Goal: Ask a question

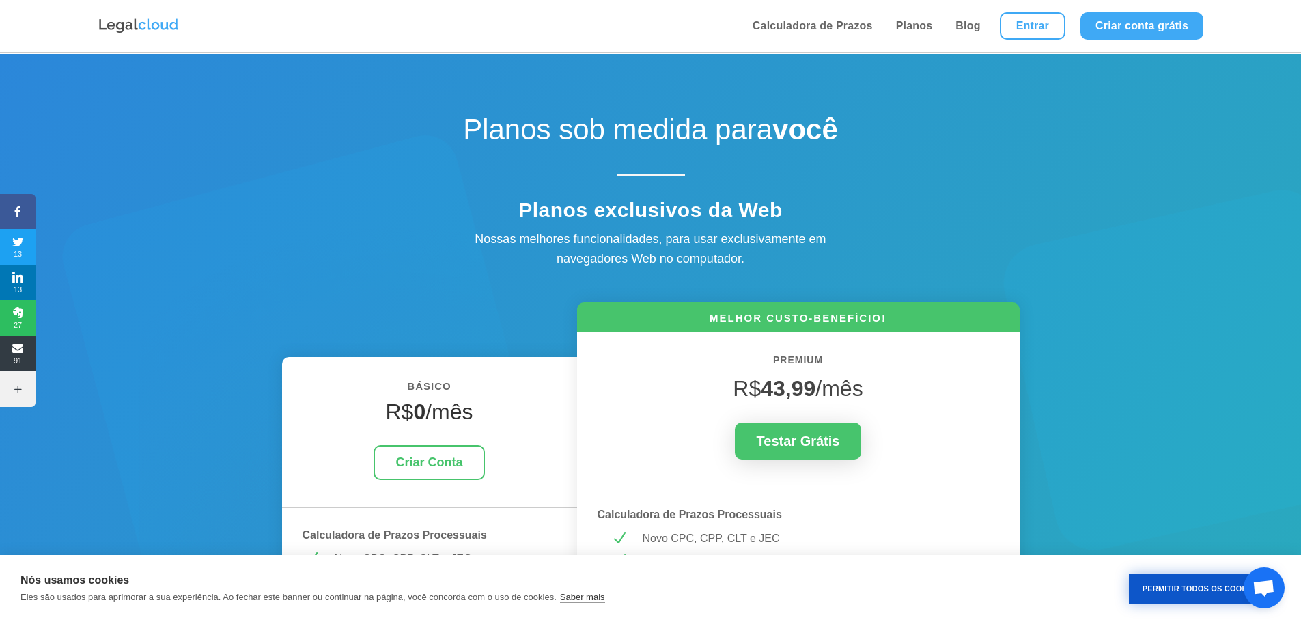
click at [1196, 577] on button "Permitir Todos os Cookies" at bounding box center [1201, 588] width 145 height 29
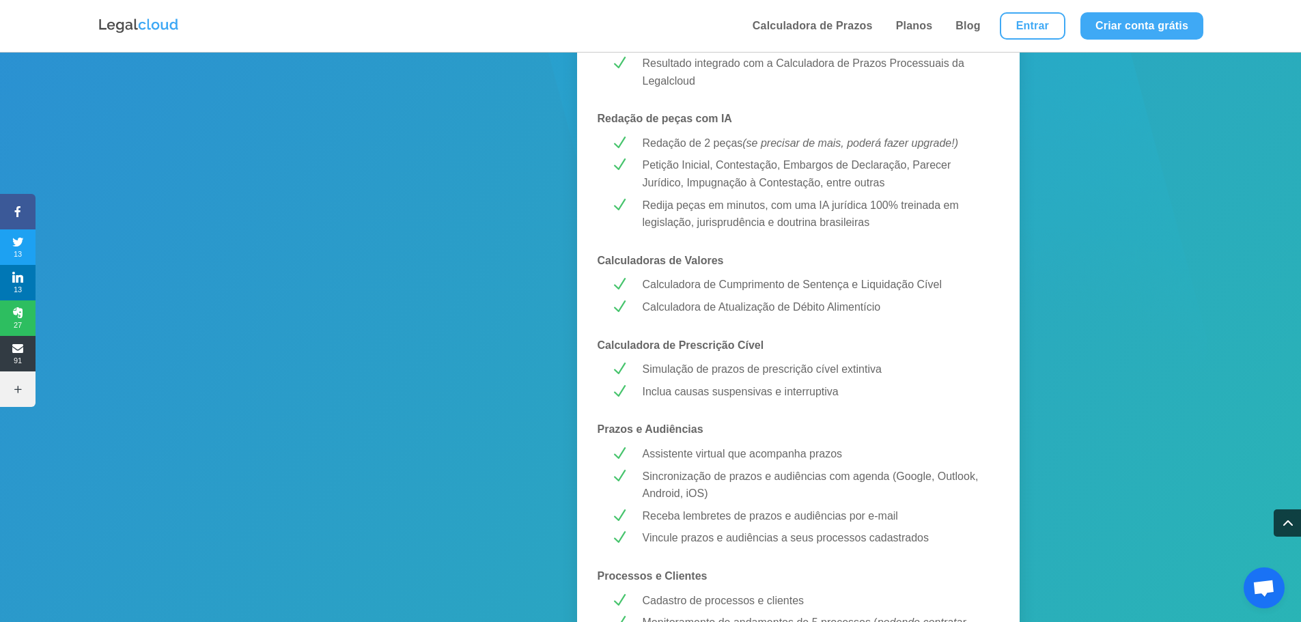
scroll to position [683, 0]
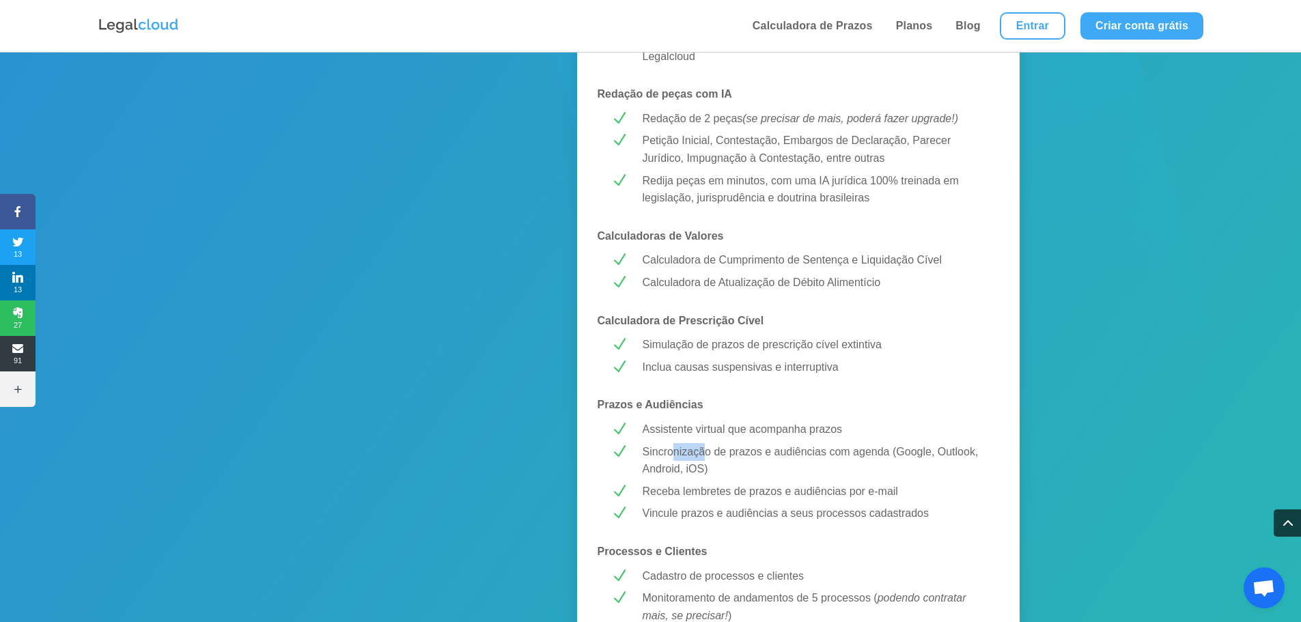
drag, startPoint x: 675, startPoint y: 449, endPoint x: 707, endPoint y: 449, distance: 32.8
click at [707, 449] on p "Sincronização de prazos e audiências com agenda (Google, Outlook, Android, iOS)" at bounding box center [814, 460] width 343 height 35
drag, startPoint x: 709, startPoint y: 492, endPoint x: 759, endPoint y: 488, distance: 50.8
click at [759, 488] on p "Receba lembretes de prazos e audiências por e-mail" at bounding box center [814, 492] width 343 height 18
drag, startPoint x: 711, startPoint y: 514, endPoint x: 732, endPoint y: 512, distance: 21.2
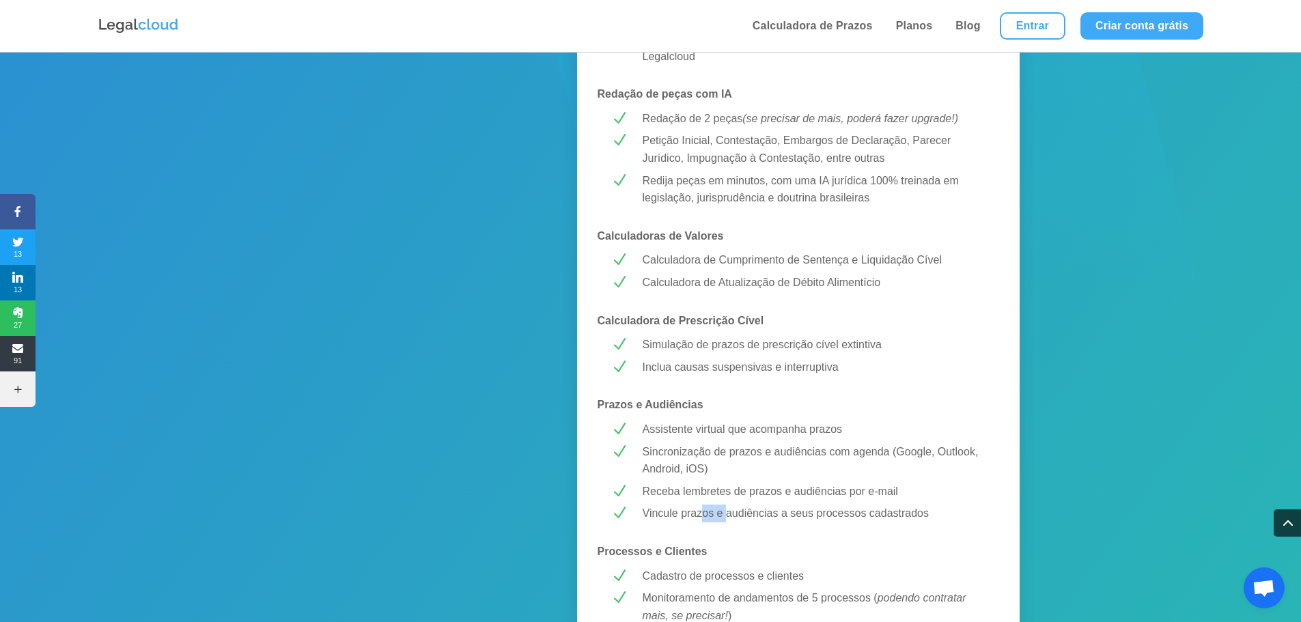
click at [730, 513] on p "Vincule prazos e audiências a seus processos cadastrados" at bounding box center [814, 514] width 343 height 18
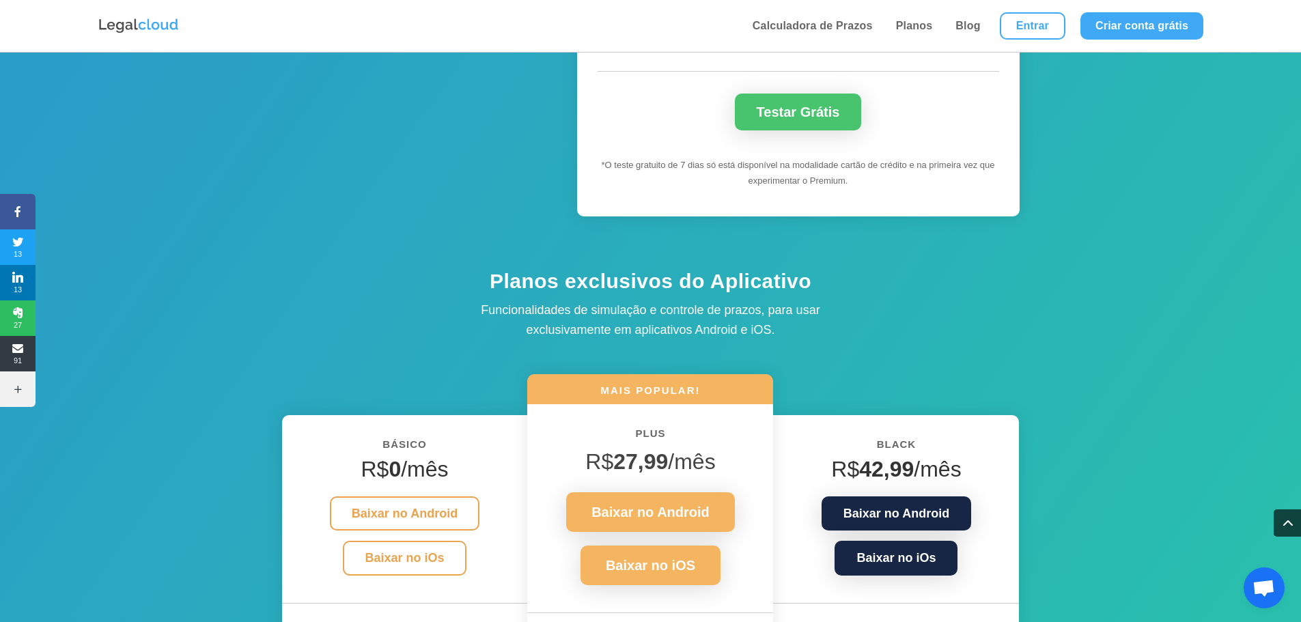
scroll to position [1434, 0]
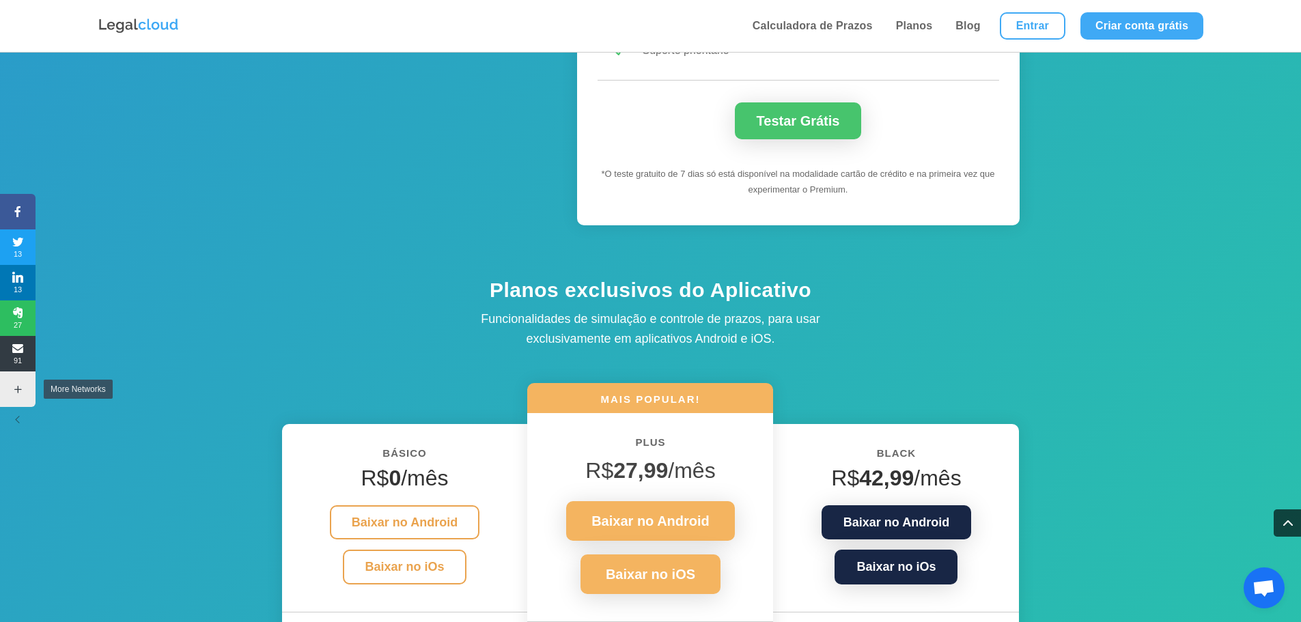
click at [12, 389] on icon at bounding box center [18, 389] width 36 height 11
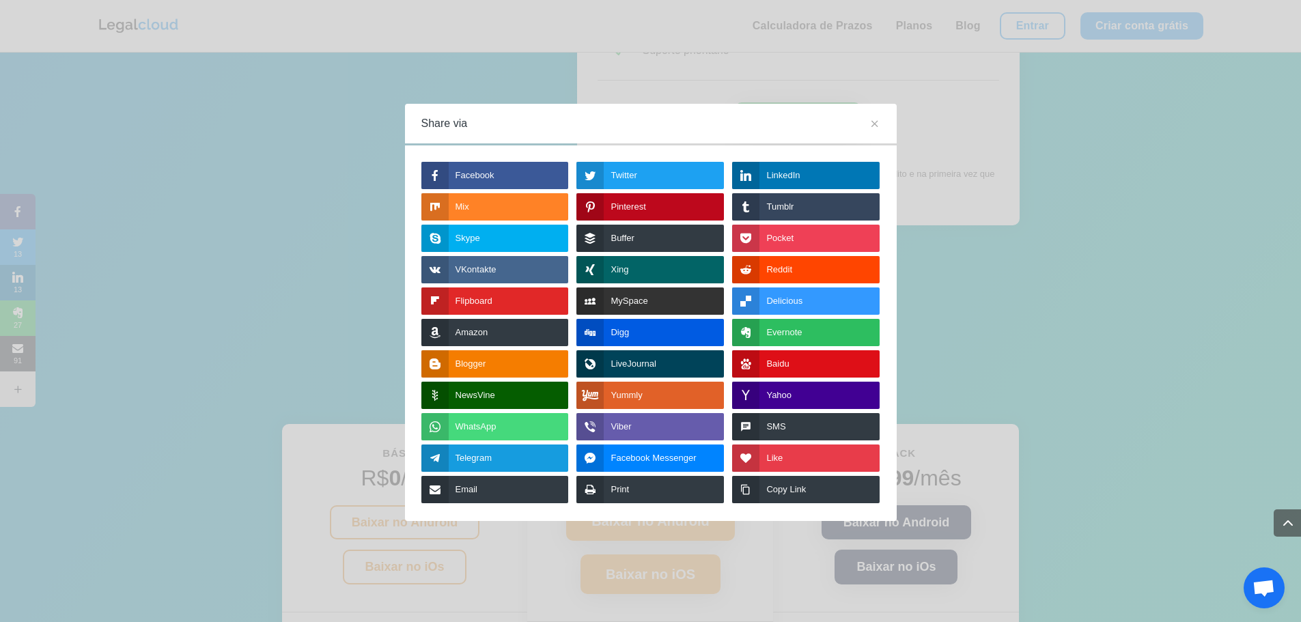
click at [485, 426] on span "WhatsApp" at bounding box center [475, 426] width 41 height 27
click at [1116, 247] on div "Share via Facebook Twitter LinkedIn Mix Pinterest Tumblr Skype Buffer Pocket VK…" at bounding box center [650, 311] width 1301 height 622
click at [875, 126] on icon at bounding box center [874, 123] width 11 height 11
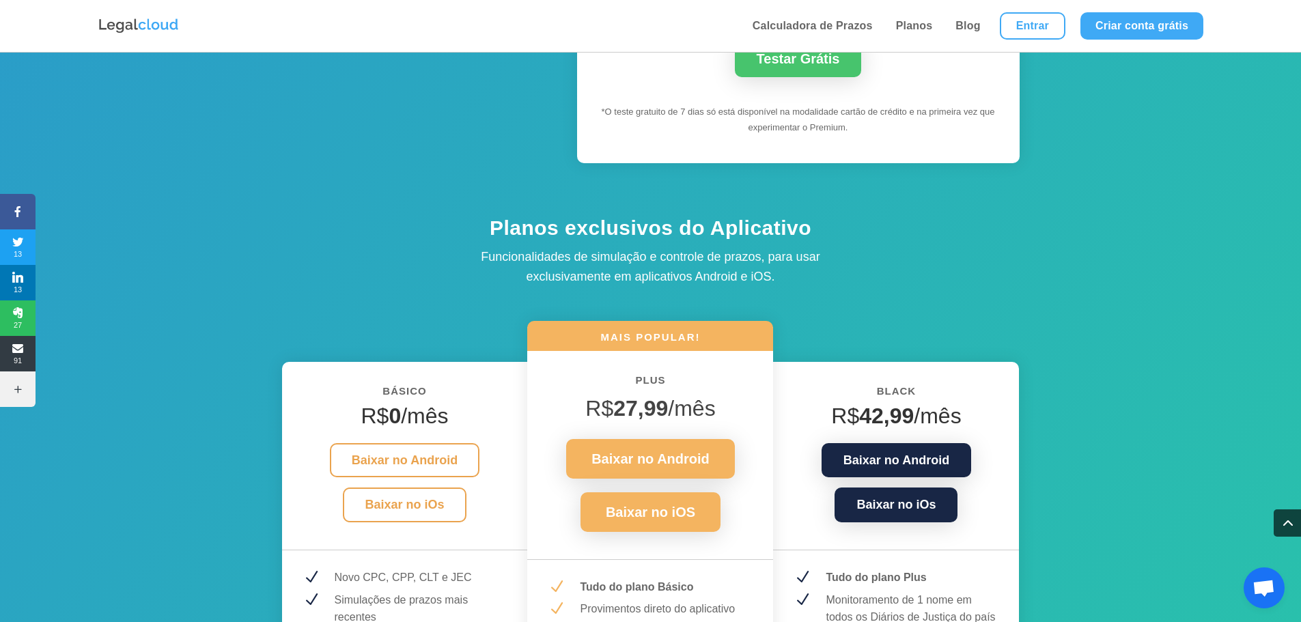
scroll to position [1707, 0]
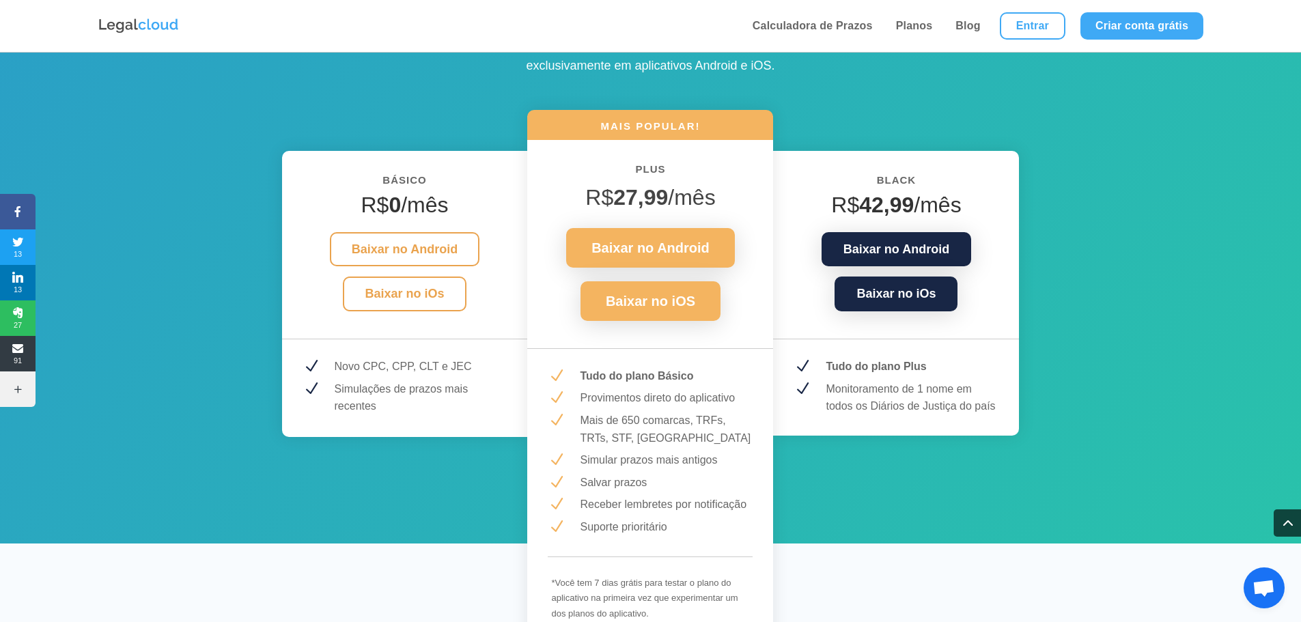
click at [1264, 584] on span "Bate-papo aberto" at bounding box center [1263, 589] width 23 height 19
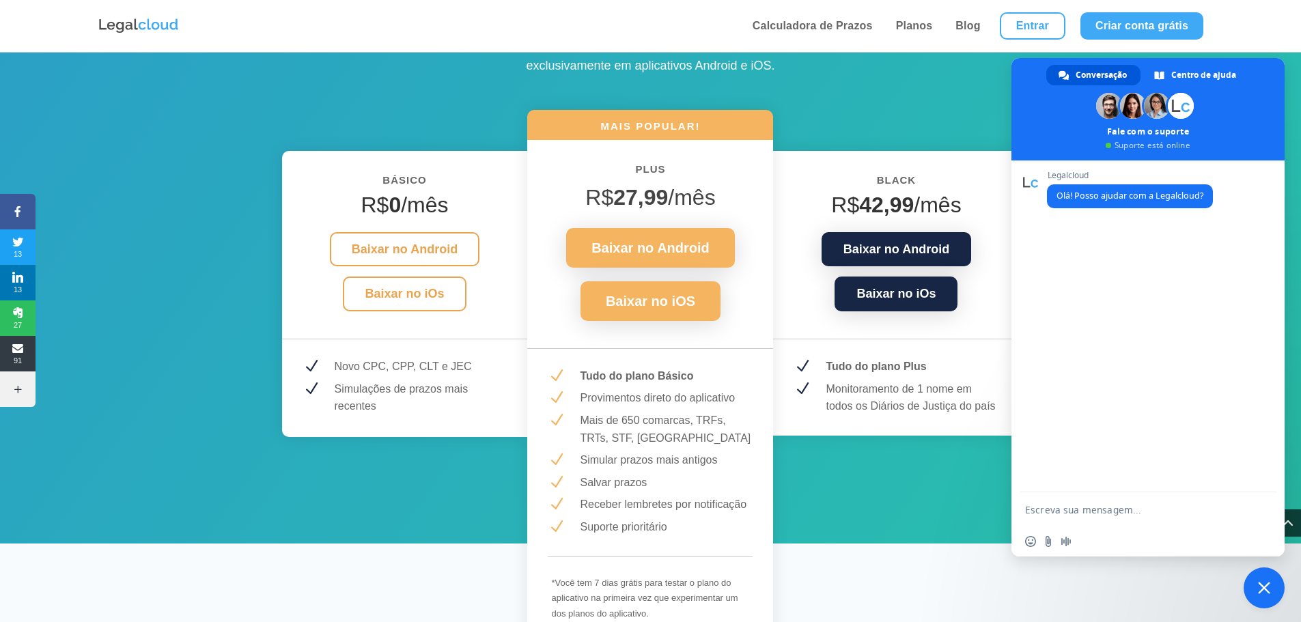
scroll to position [0, 0]
type textarea "Bom dia!"
type textarea "Gosta"
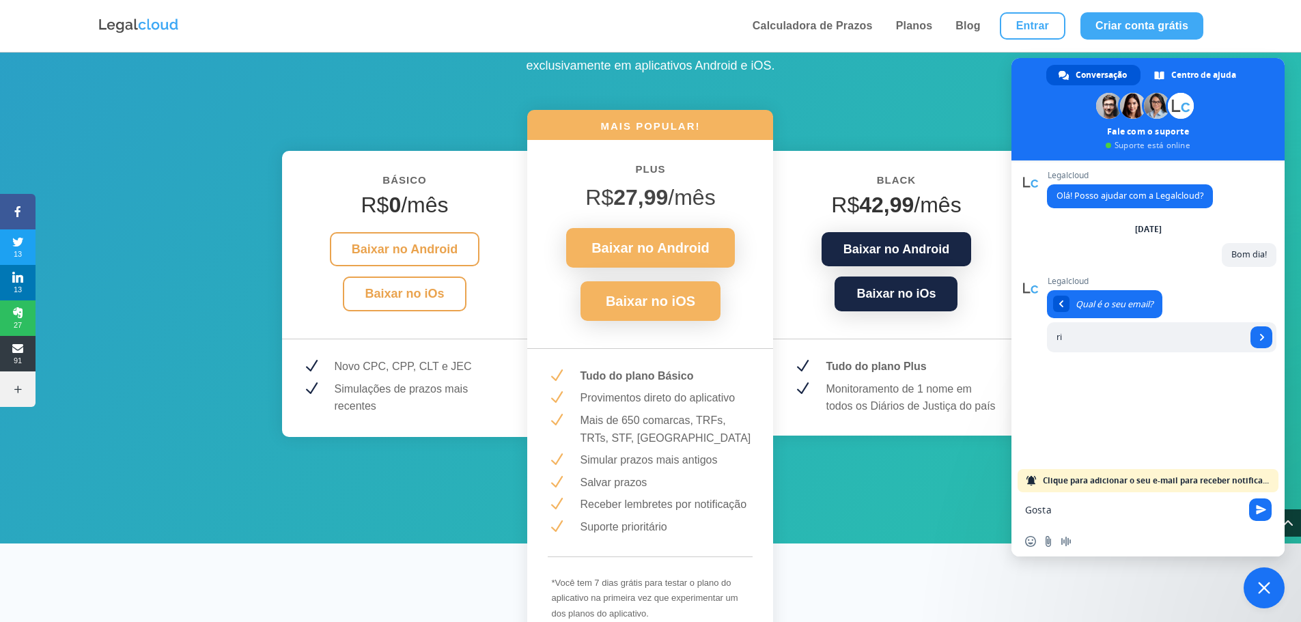
type input "r"
type input "[EMAIL_ADDRESS][DOMAIN_NAME]"
click at [1265, 337] on link "Enviar" at bounding box center [1261, 337] width 22 height 22
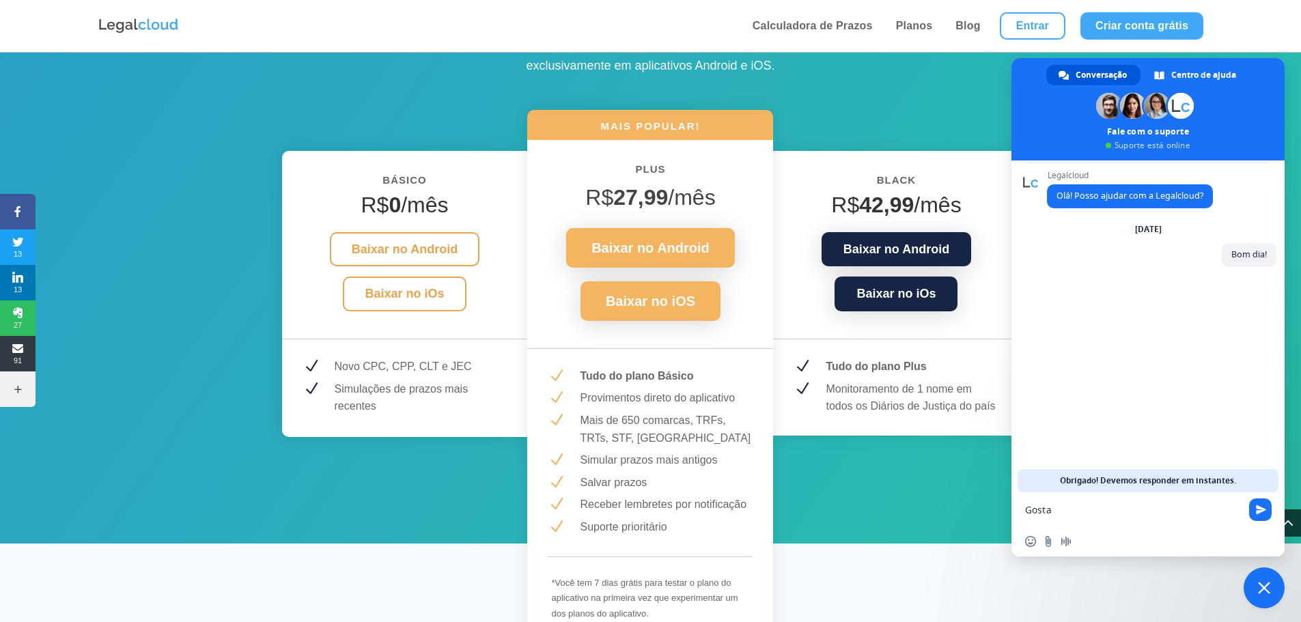
drag, startPoint x: 1071, startPoint y: 501, endPoint x: 1035, endPoint y: 501, distance: 36.2
click at [1035, 501] on textarea "Gosta" at bounding box center [1134, 509] width 219 height 34
click at [1063, 504] on textarea "Gosta" at bounding box center [1134, 509] width 219 height 34
drag, startPoint x: 1067, startPoint y: 505, endPoint x: 1015, endPoint y: 512, distance: 52.3
click at [1015, 512] on div "Gosta" at bounding box center [1147, 509] width 273 height 34
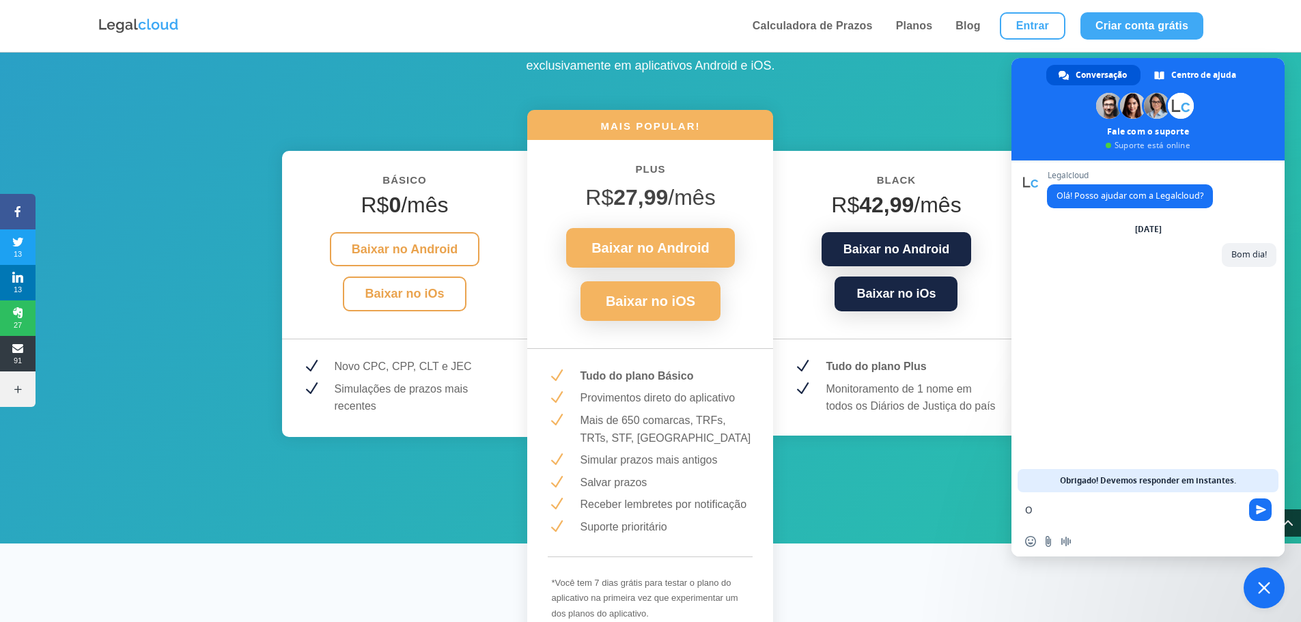
type textarea "O"
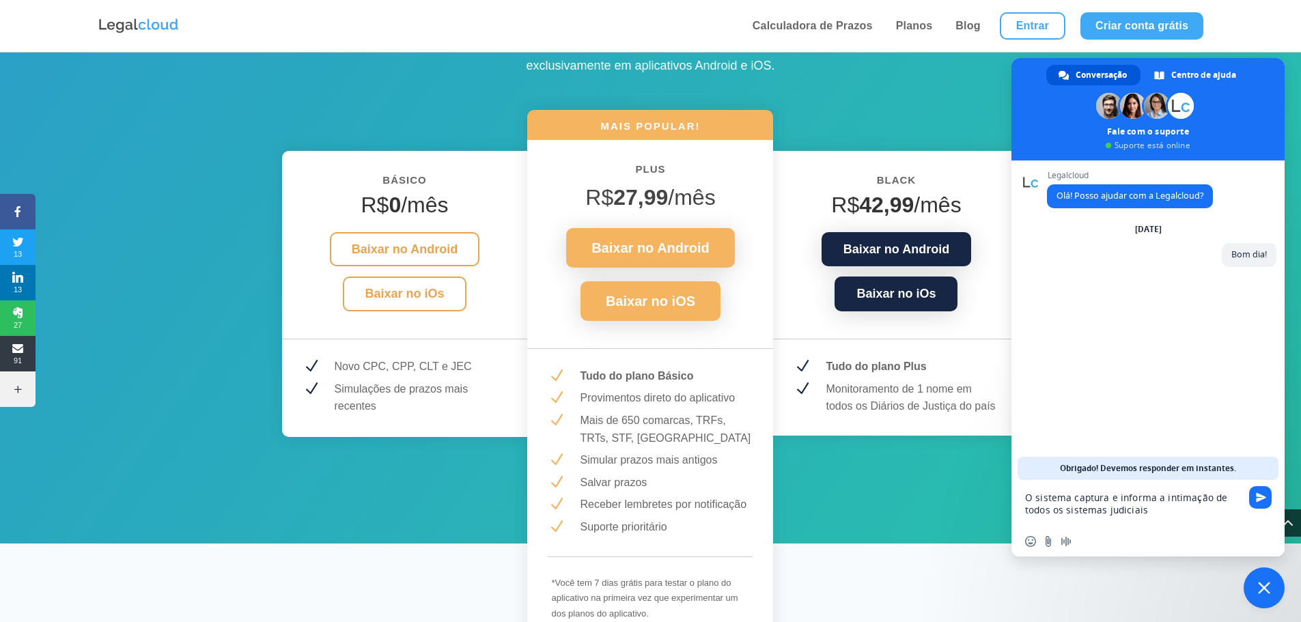
type textarea "O sistema captura e informa a intimação de todos os sistemas judiciais?"
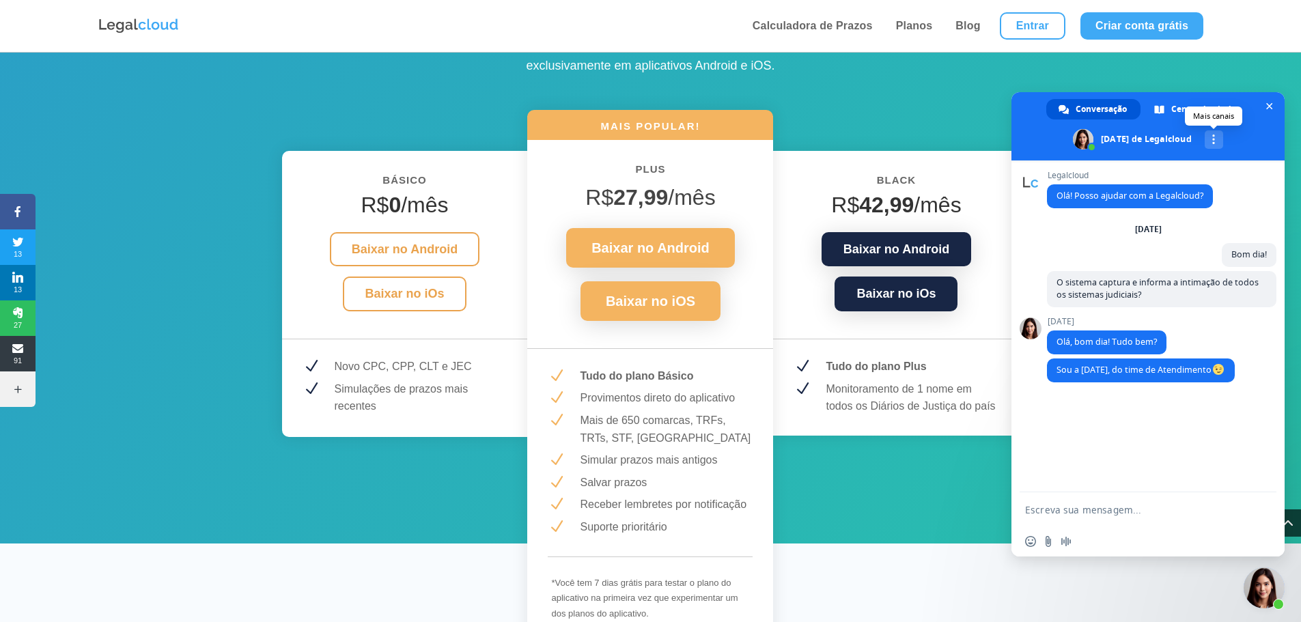
click at [1212, 140] on span at bounding box center [1213, 140] width 3 height 10
click at [1134, 516] on textarea "Escreva sua mensagem..." at bounding box center [1134, 509] width 219 height 34
click at [1108, 518] on textarea "Escreva sua mensagem..." at bounding box center [1134, 509] width 219 height 34
type textarea "Estou ótimo e você [DATE]?"
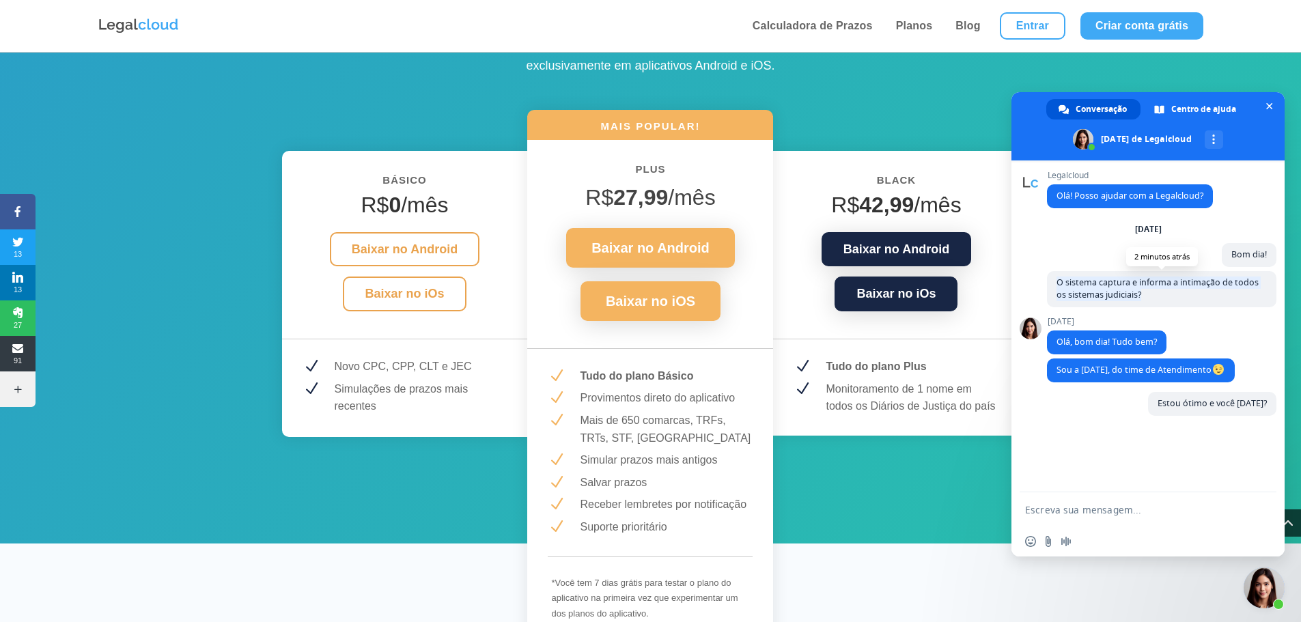
drag, startPoint x: 1149, startPoint y: 292, endPoint x: 1056, endPoint y: 286, distance: 93.1
click at [1056, 286] on span "O sistema captura e informa a intimação de todos os sistemas judiciais?" at bounding box center [1161, 289] width 229 height 36
copy span "O sistema captura e informa a intimação de todos os sistemas judiciais?"
click at [1123, 517] on textarea "Escreva sua mensagem..." at bounding box center [1134, 509] width 219 height 34
paste textarea "O sistema captura e informa a intimação de todos os sistemas judiciais?"
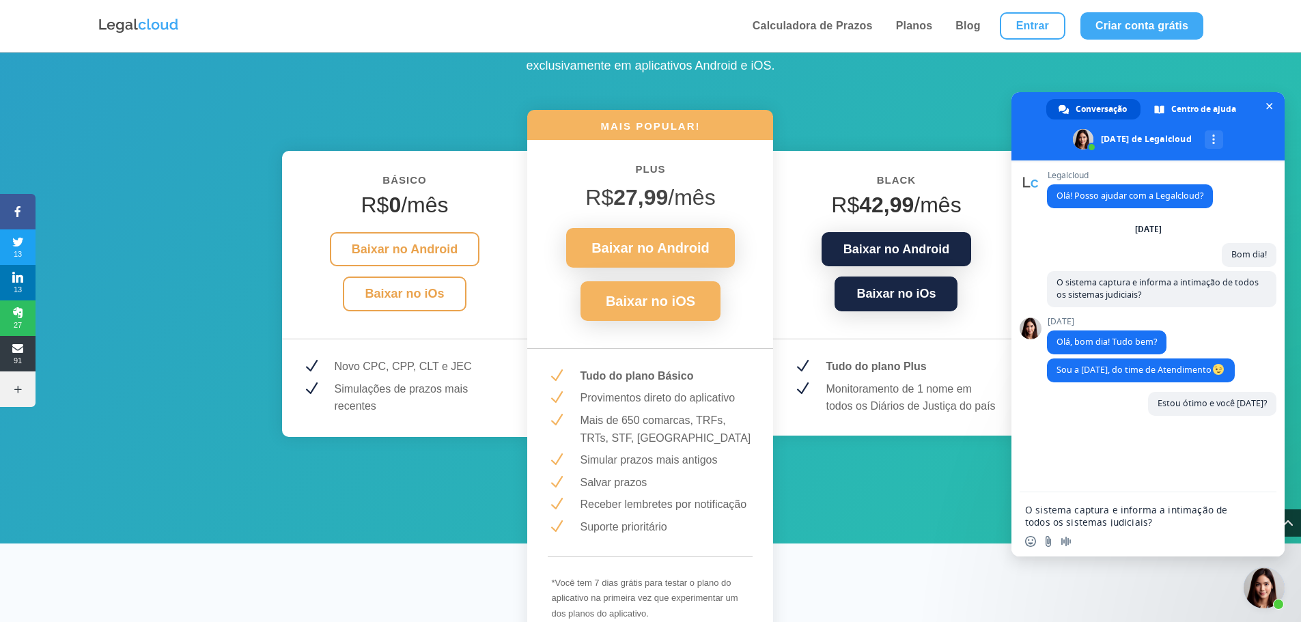
scroll to position [2, 0]
click at [1022, 497] on div "O sistema captura e informa a intimação de todos os sistemas judiciais?" at bounding box center [1147, 503] width 273 height 46
type textarea "Gostaria de saber se o sistema captura e informa a intimação de todos os sistem…"
click at [1118, 498] on textarea "Gostaria de saber se o sistema captura e informa a intimação de todos os sistem…" at bounding box center [1134, 497] width 219 height 59
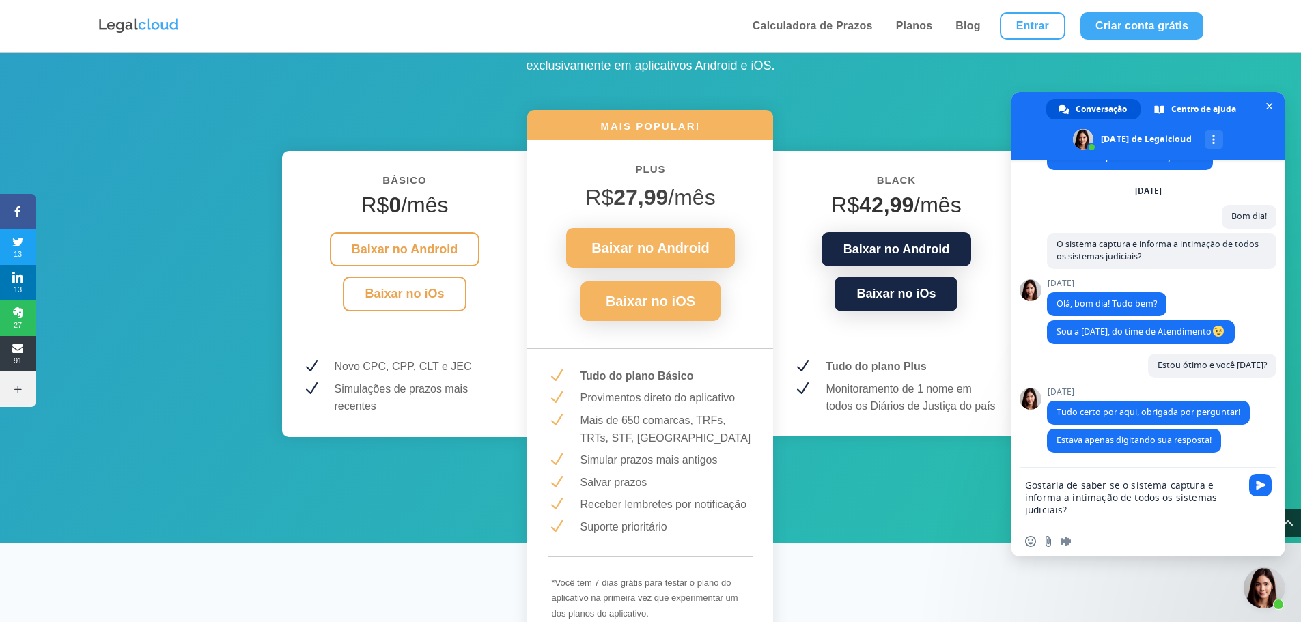
scroll to position [201, 0]
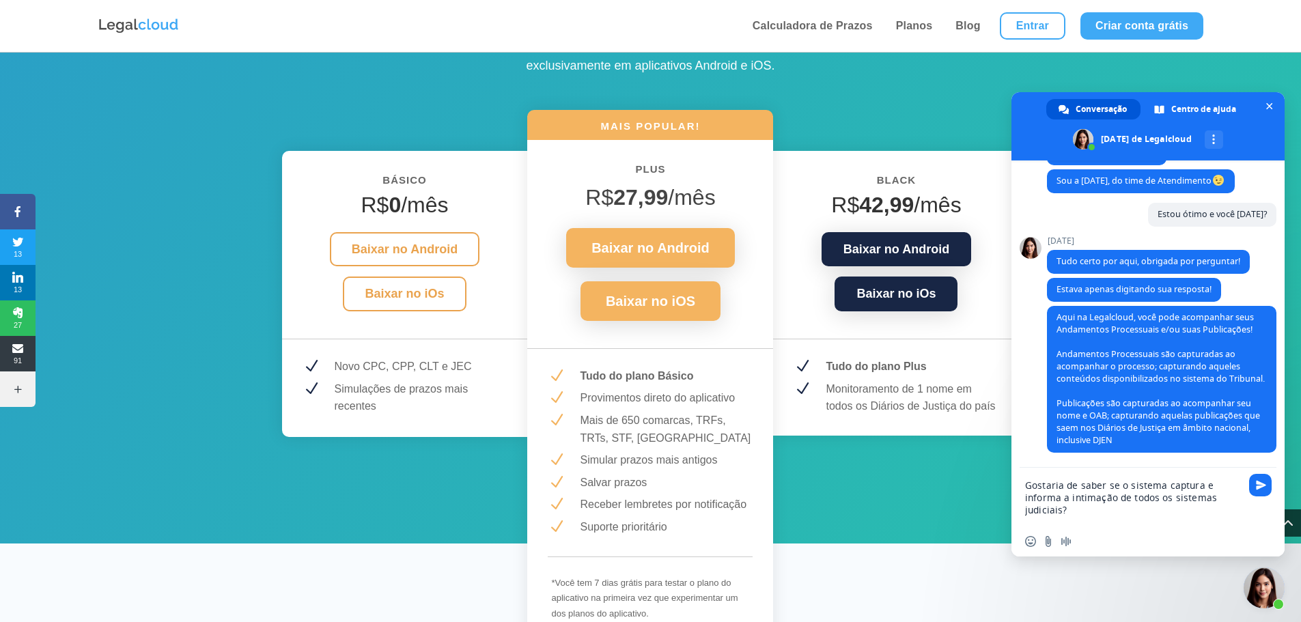
drag, startPoint x: 1076, startPoint y: 509, endPoint x: 1018, endPoint y: 481, distance: 64.4
click at [1018, 481] on div "Gostaria de saber se o sistema captura e informa a intimação de todos os sistem…" at bounding box center [1147, 497] width 273 height 59
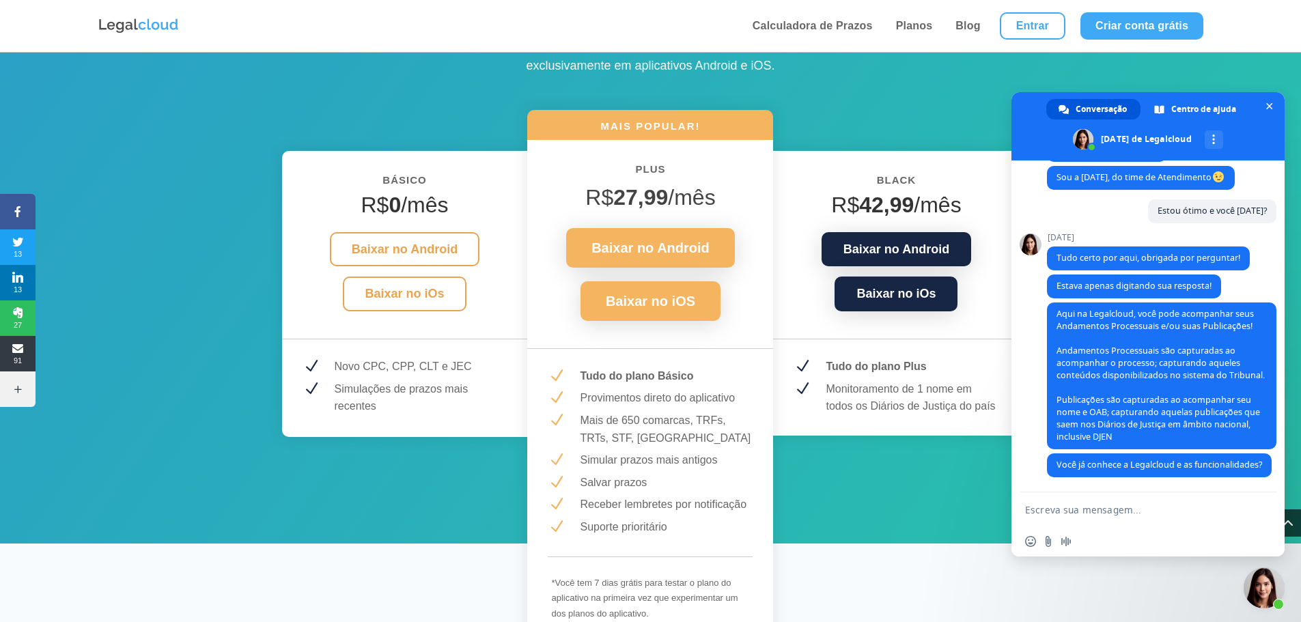
scroll to position [217, 0]
click at [1090, 498] on textarea "Escreva sua mensagem..." at bounding box center [1134, 509] width 219 height 34
type textarea "Ainda não conheço, mas tenho interesse"
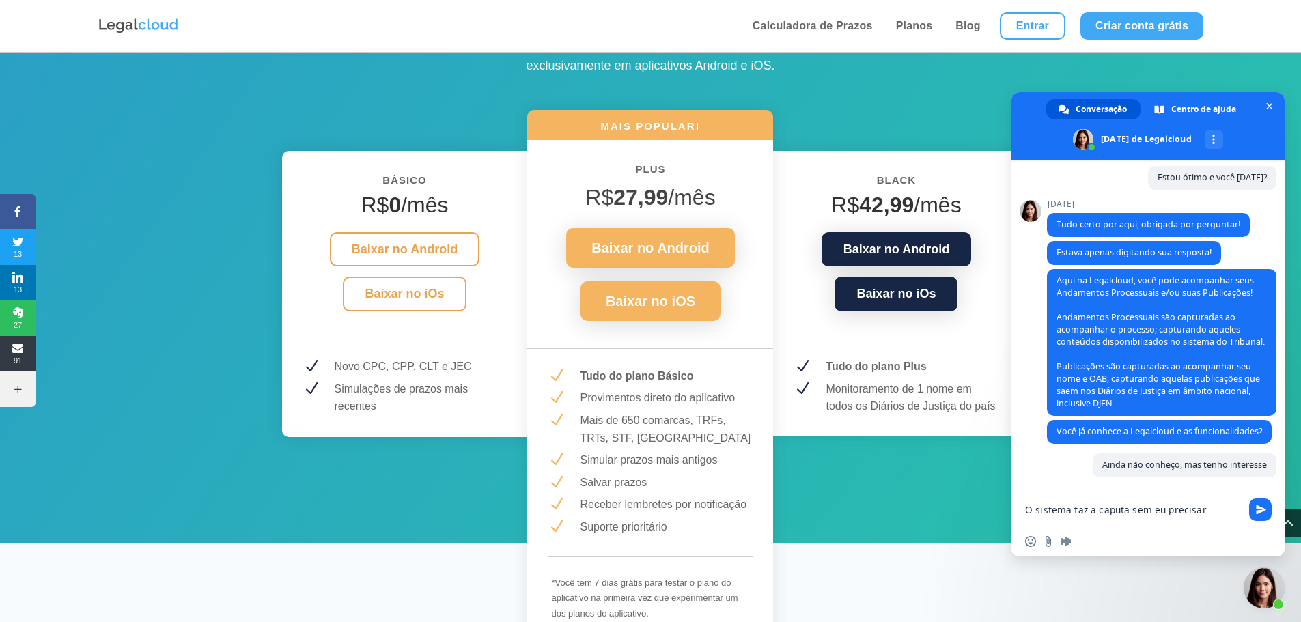
scroll to position [263, 0]
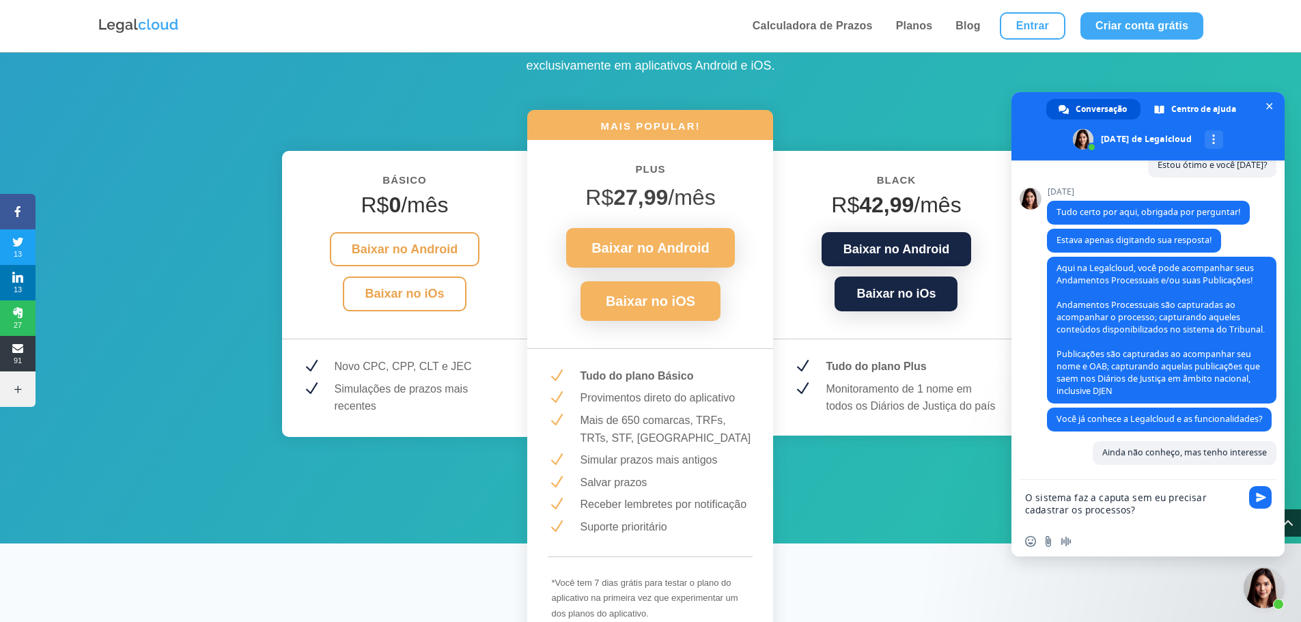
click at [1117, 498] on textarea "O sistema faz a caputa sem eu precisar cadastrar os processos?" at bounding box center [1134, 503] width 219 height 46
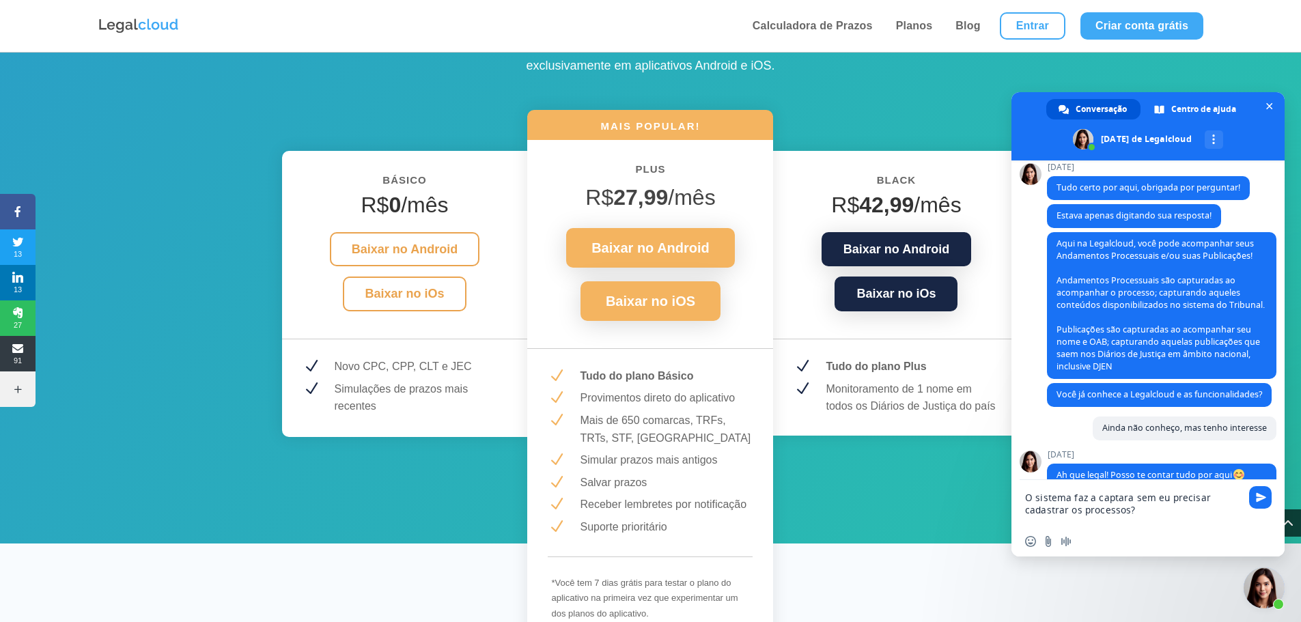
scroll to position [347, 0]
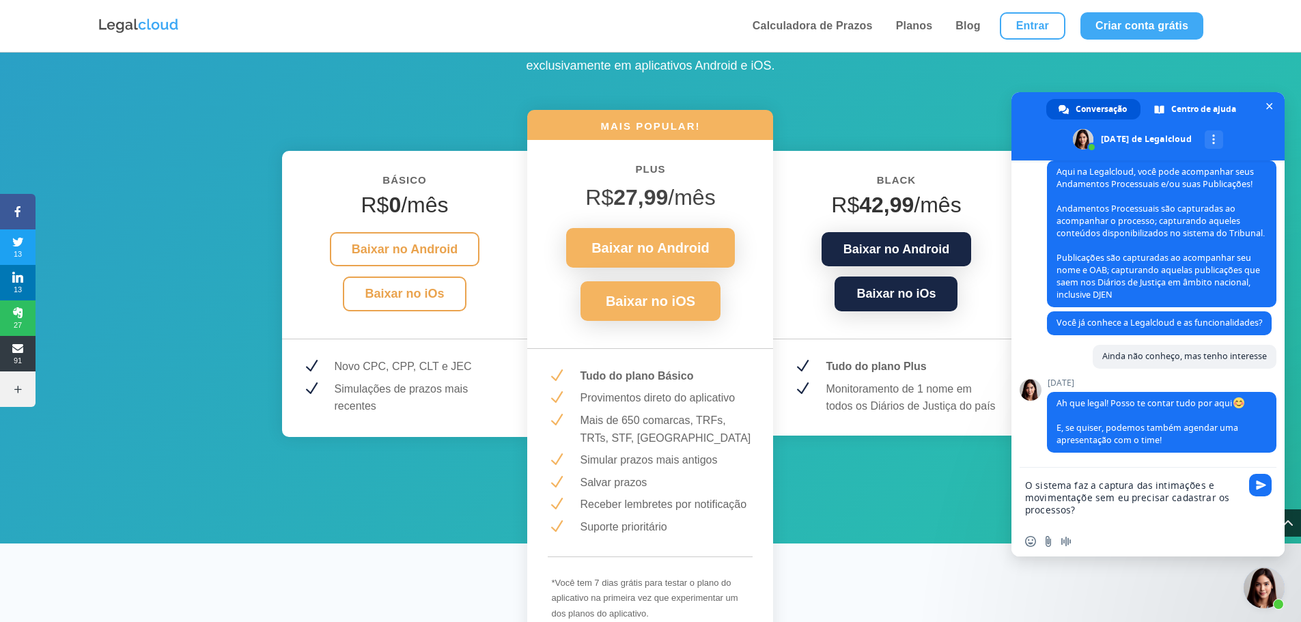
type textarea "O sistema faz a captura das intimações e movimentações sem eu precisar cadastra…"
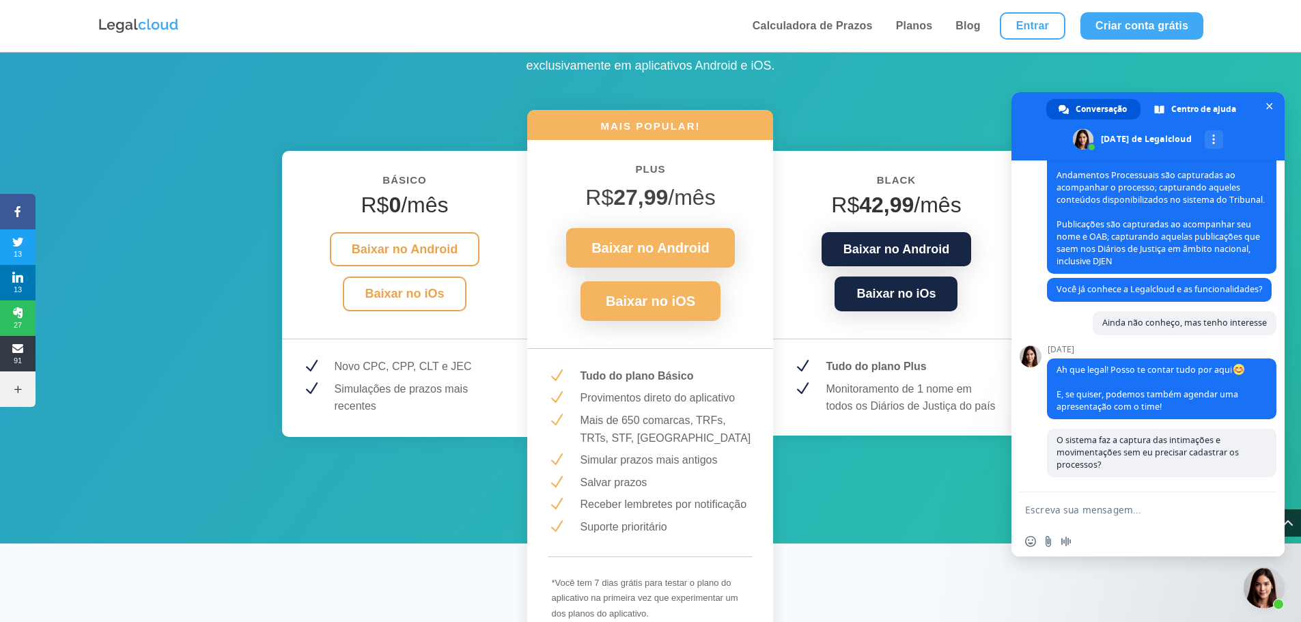
scroll to position [393, 0]
click at [935, 90] on div "BÁSICO R$ 0 /mês Baixar no Android Baixar no iOs N Novo CPC, CPP, CLT e JEC N S…" at bounding box center [650, 371] width 737 height 570
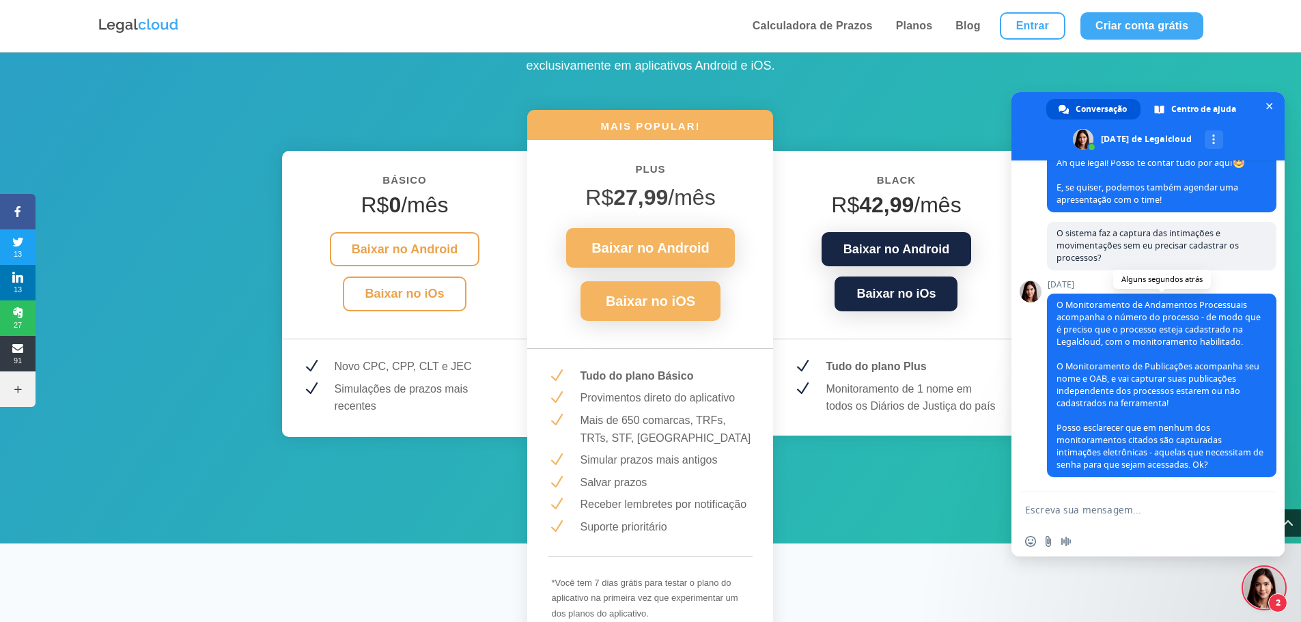
scroll to position [640, 0]
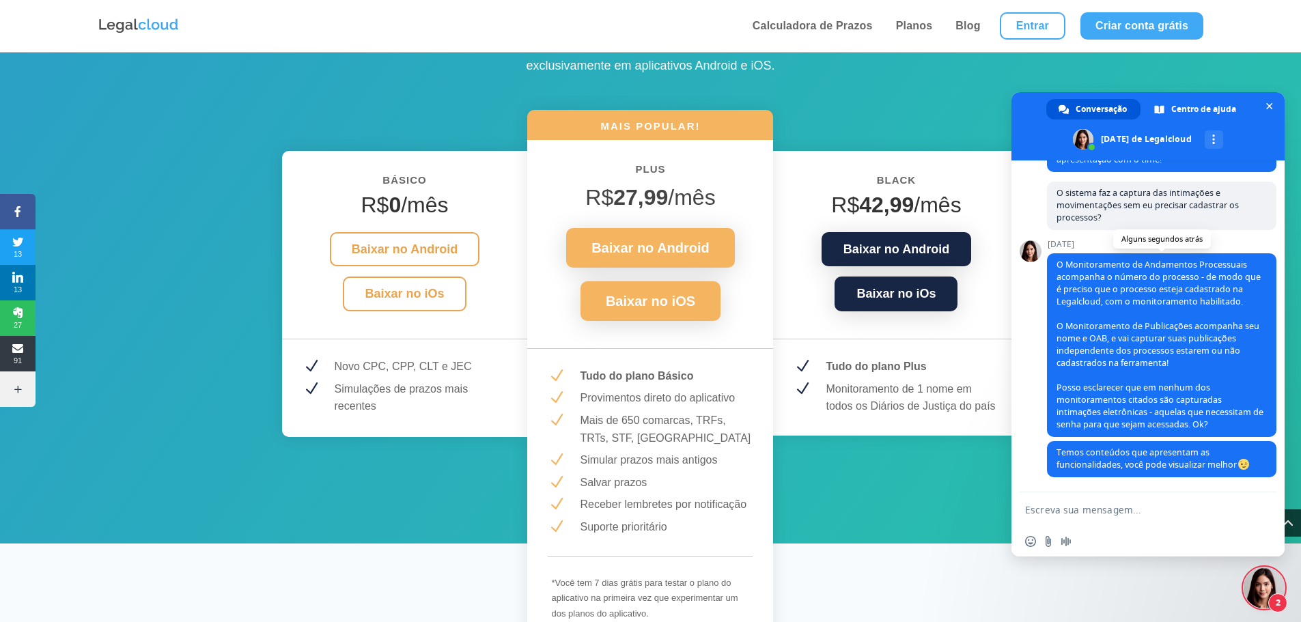
drag, startPoint x: 1201, startPoint y: 305, endPoint x: 1192, endPoint y: 309, distance: 10.1
click at [1201, 305] on span "O Monitoramento de Andamentos Processuais acompanha o número do processo - de m…" at bounding box center [1159, 344] width 207 height 171
click at [1099, 324] on span "O Monitoramento de Andamentos Processuais acompanha o número do processo - de m…" at bounding box center [1159, 344] width 207 height 171
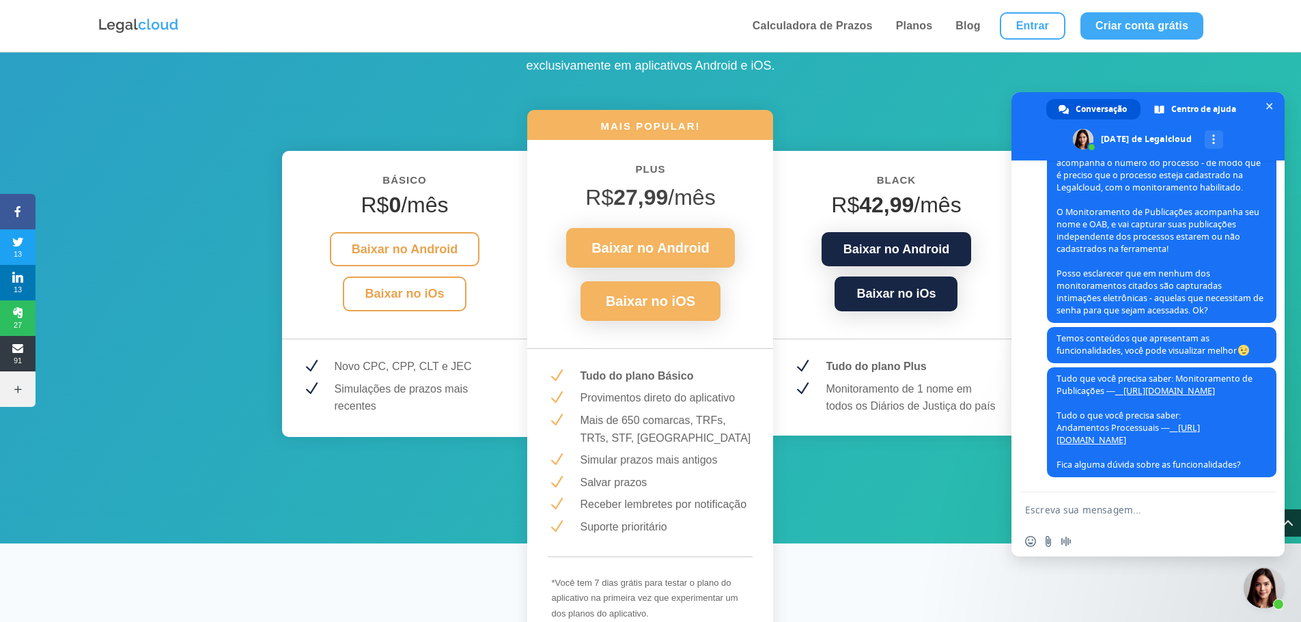
click at [1207, 221] on span "O Monitoramento de Andamentos Processuais acompanha o número do processo - de m…" at bounding box center [1159, 230] width 207 height 171
click at [1158, 385] on link "__[URL][DOMAIN_NAME]" at bounding box center [1165, 391] width 100 height 12
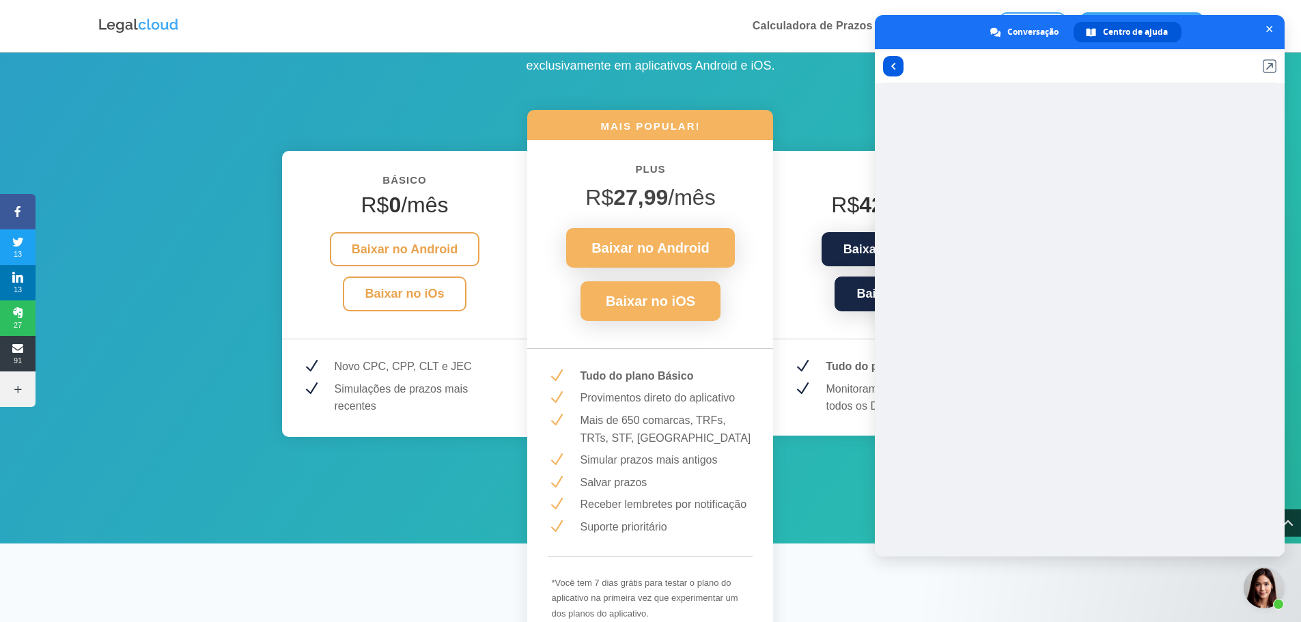
click at [895, 67] on span at bounding box center [893, 66] width 5 height 7
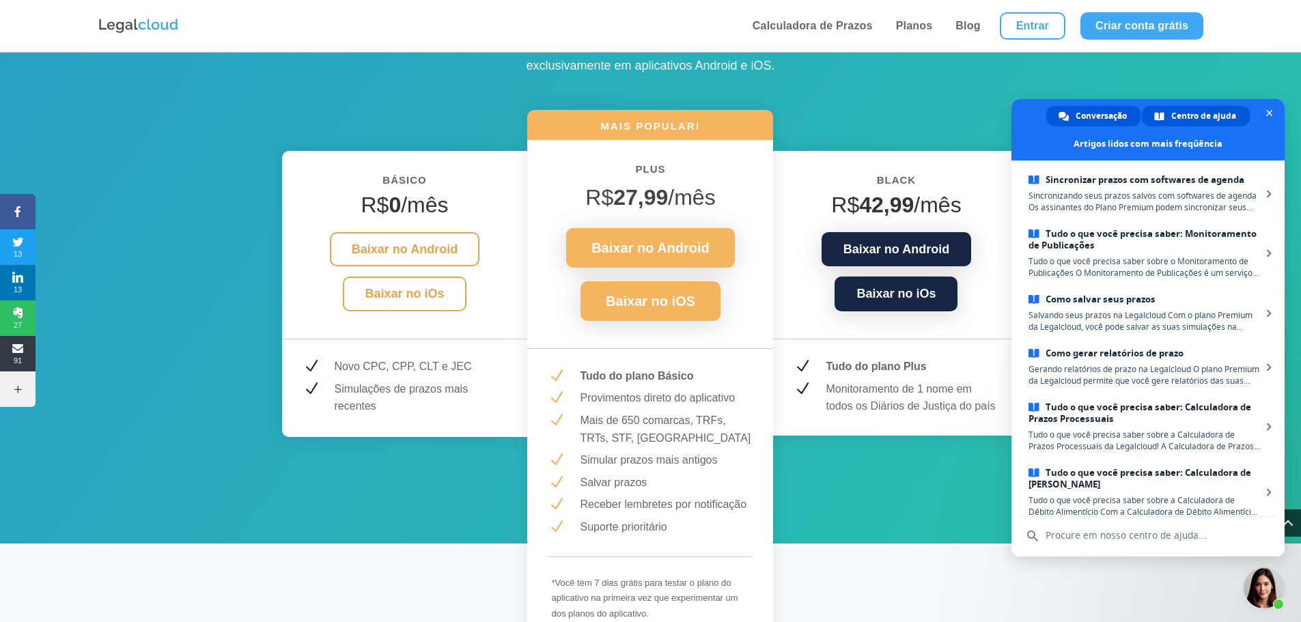
click at [1095, 113] on span "Conversação" at bounding box center [1101, 116] width 51 height 20
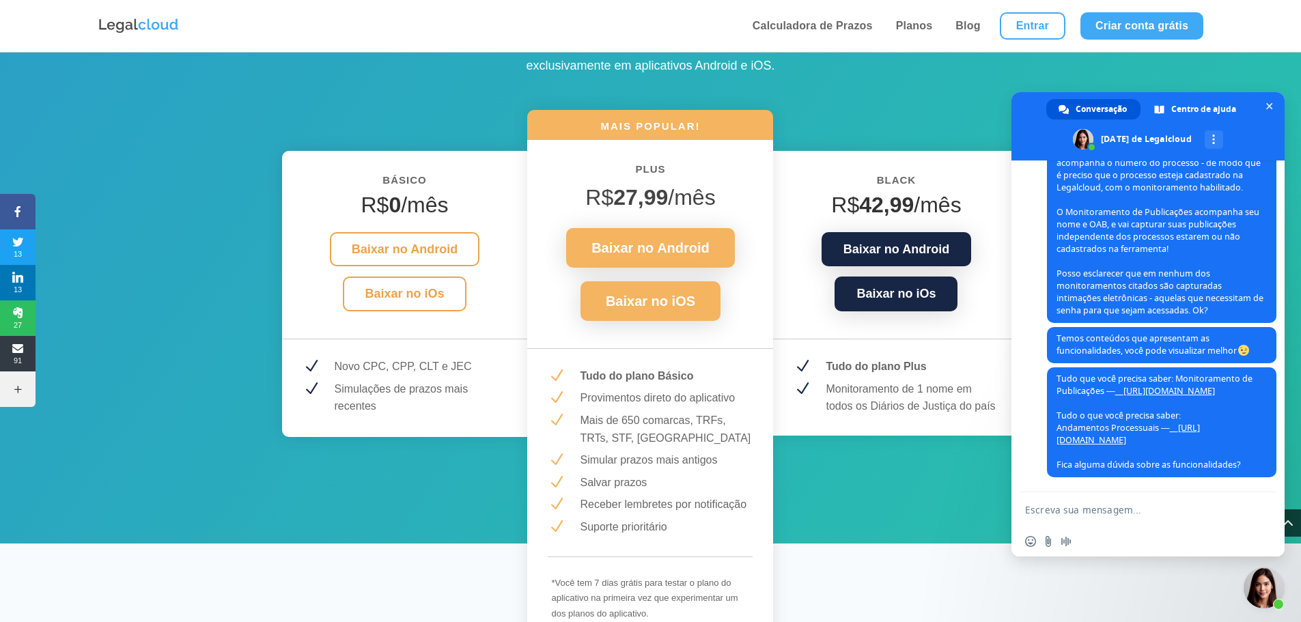
click at [1104, 515] on textarea "Escreva sua mensagem..." at bounding box center [1134, 509] width 219 height 34
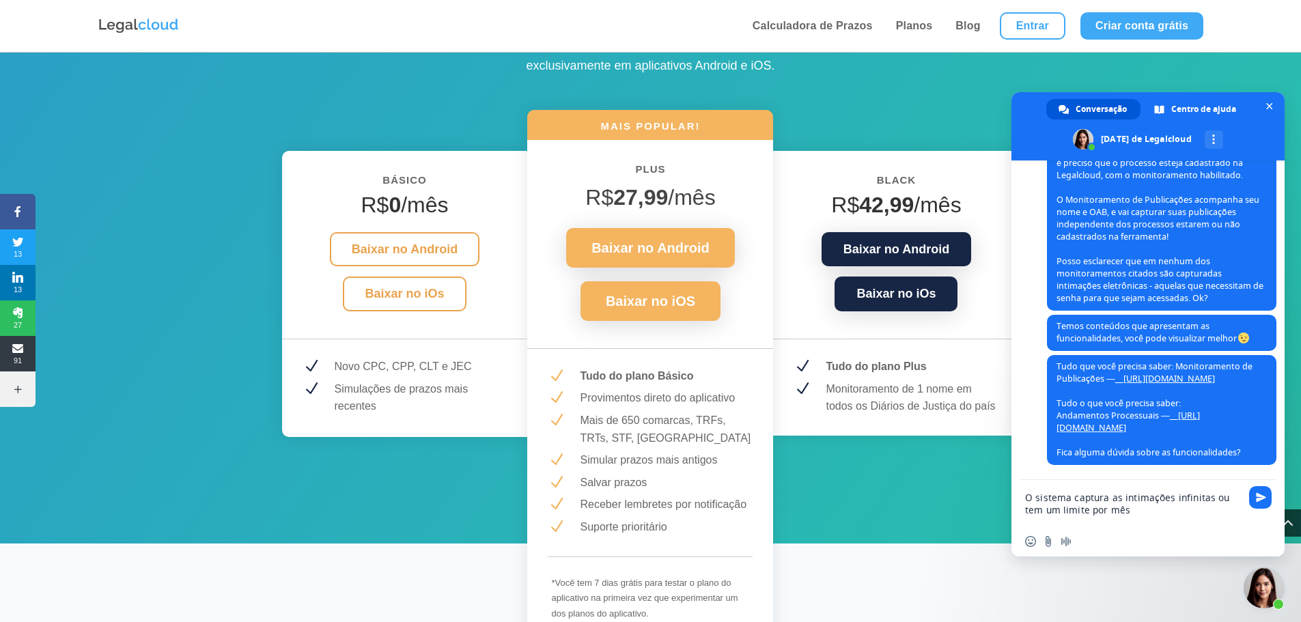
type textarea "O sistema captura as intimações infinitas ou tem um limite por mês?"
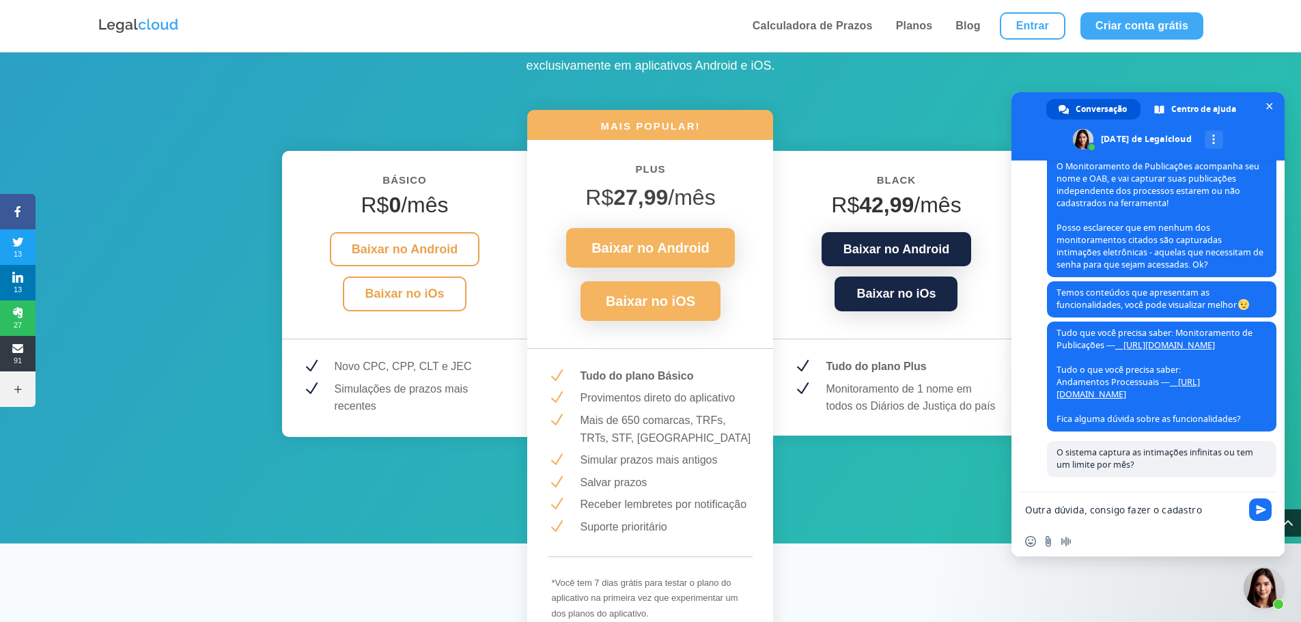
scroll to position [861, 0]
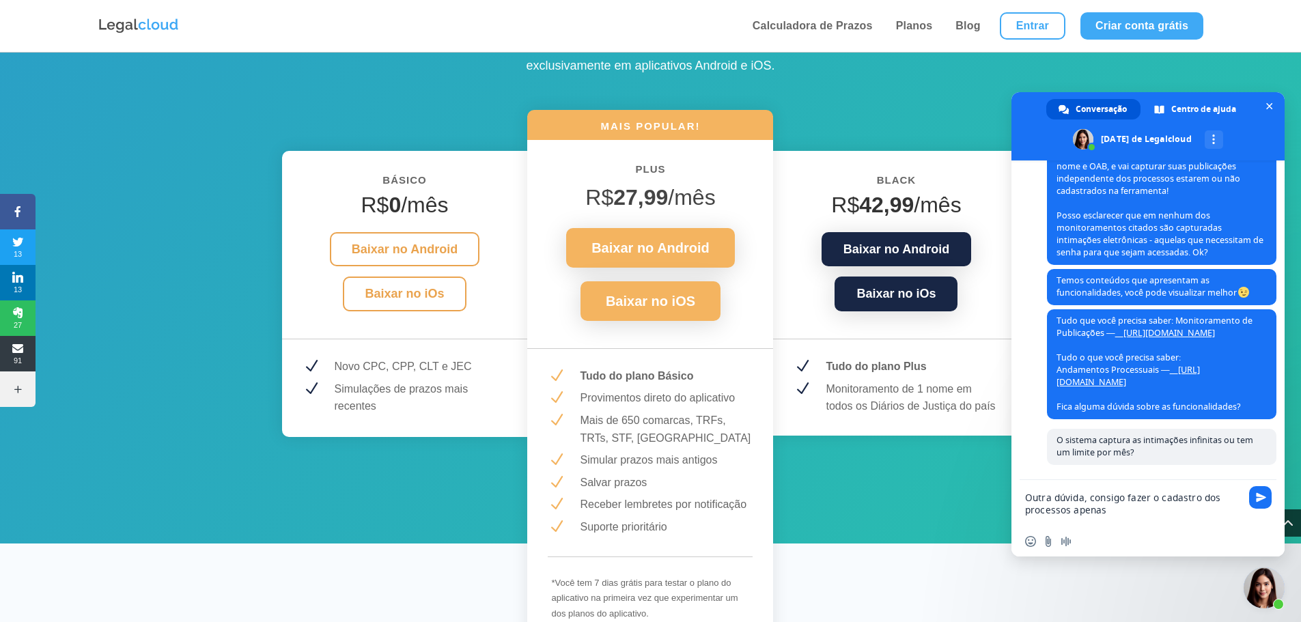
drag, startPoint x: 1112, startPoint y: 509, endPoint x: 1072, endPoint y: 508, distance: 40.3
click at [1072, 508] on textarea "Outra dúvida, consigo fazer o cadastro dos processos apenas" at bounding box center [1134, 503] width 219 height 46
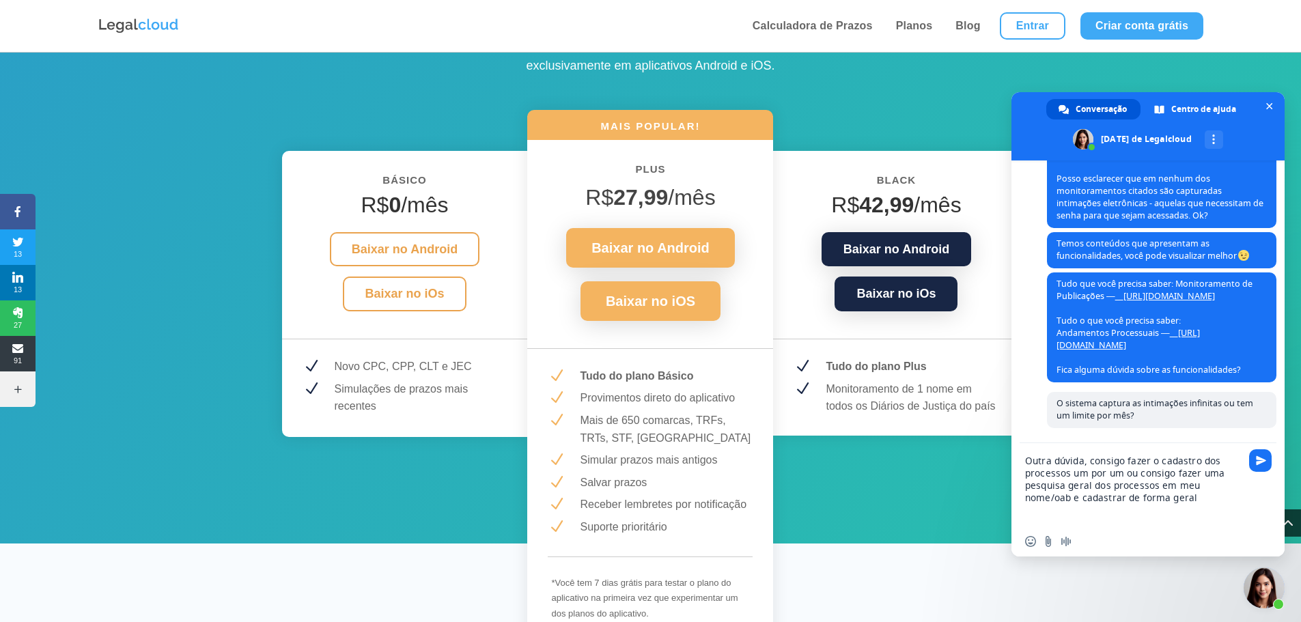
type textarea "Outra dúvida, consigo fazer o cadastro dos processos um por um ou consigo fazer…"
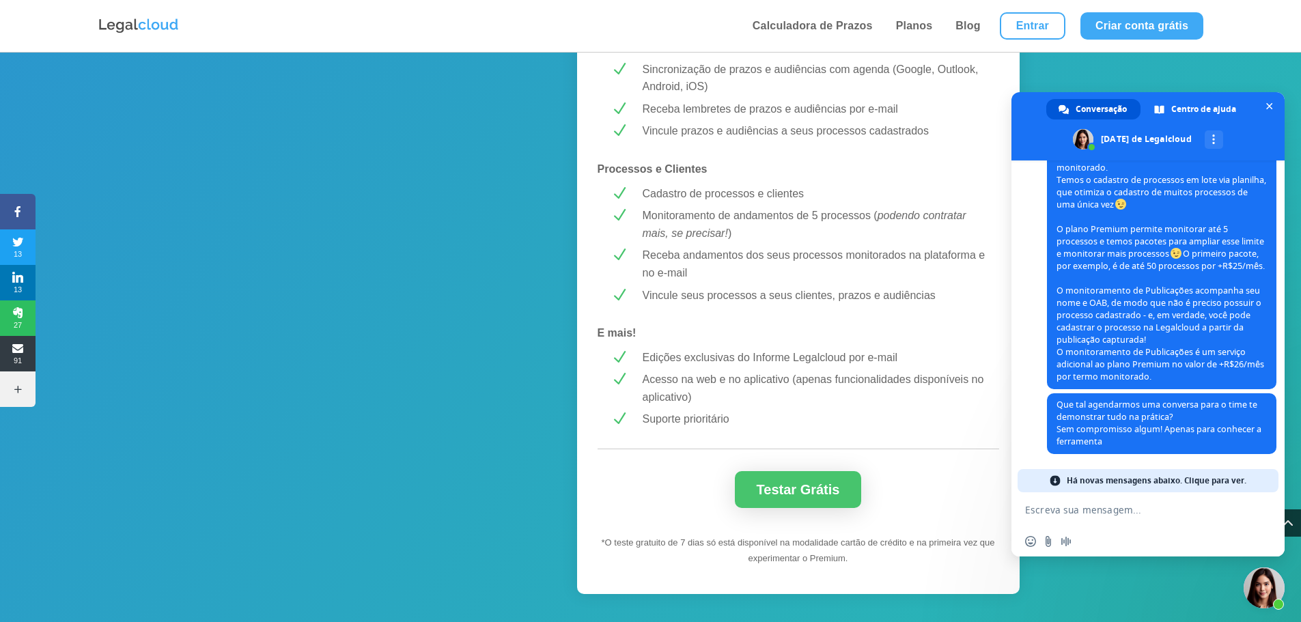
scroll to position [1093, 0]
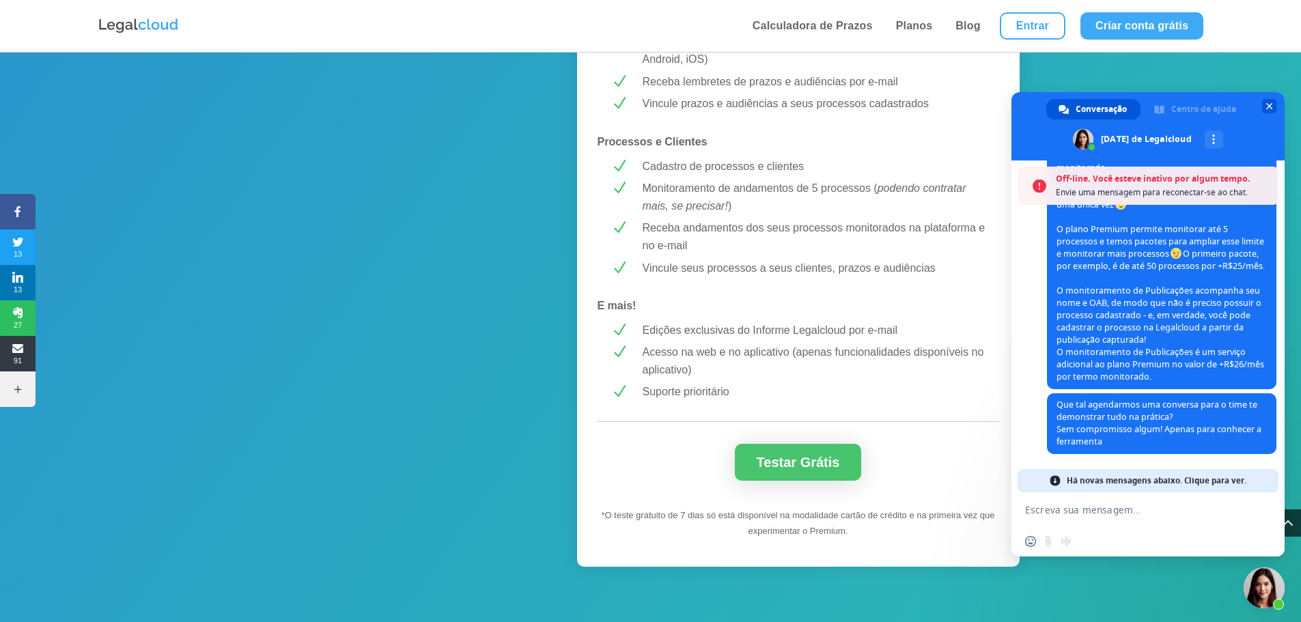
click at [1272, 107] on span "Bate-papo" at bounding box center [1269, 106] width 7 height 9
